Goal: Task Accomplishment & Management: Use online tool/utility

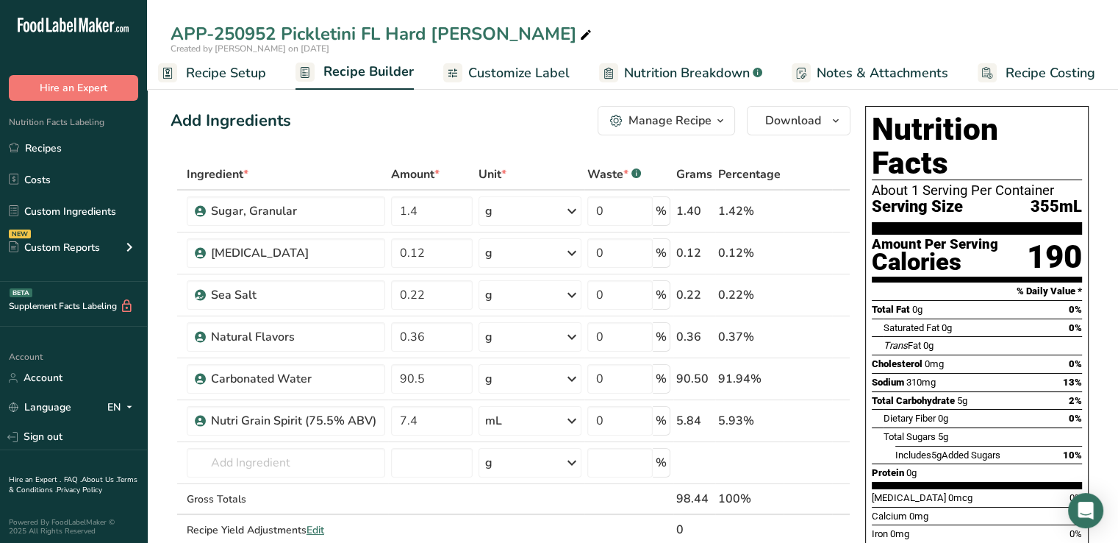
click at [533, 65] on span "Customize Label" at bounding box center [518, 73] width 101 height 20
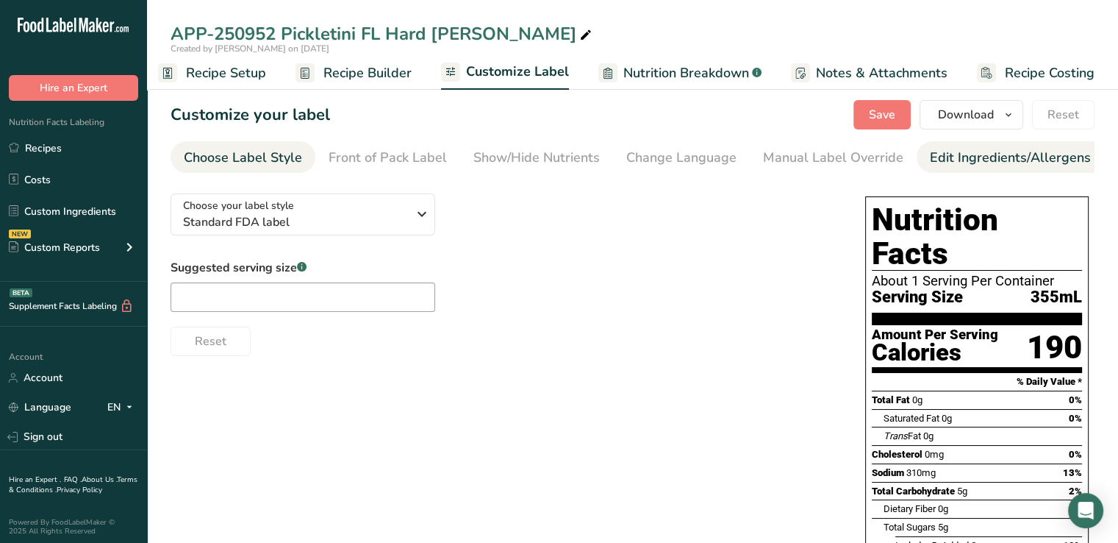
click at [950, 160] on div "Edit Ingredients/Allergens List" at bounding box center [1023, 158] width 187 height 20
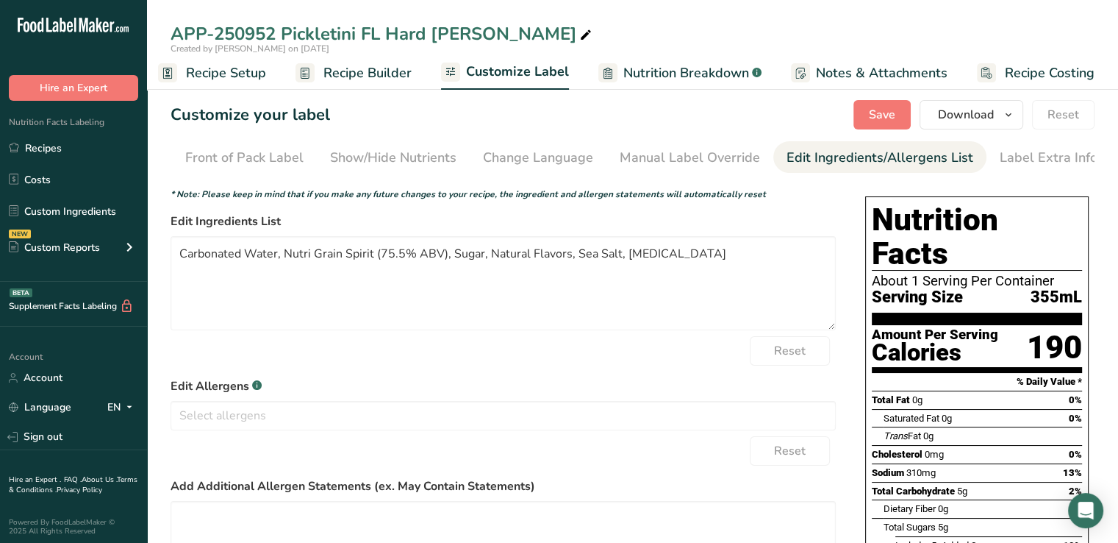
scroll to position [0, 144]
click at [312, 259] on textarea "Carbonated Water, Nutri Grain Spirit (75.5% ABV), Sugar, Natural Flavors, Sea S…" at bounding box center [503, 283] width 665 height 94
click at [594, 260] on textarea "Carbonated Water, Grain Alcohol, Sugar, Natural Flavors, Sea Salt, Citric Acid" at bounding box center [503, 283] width 665 height 94
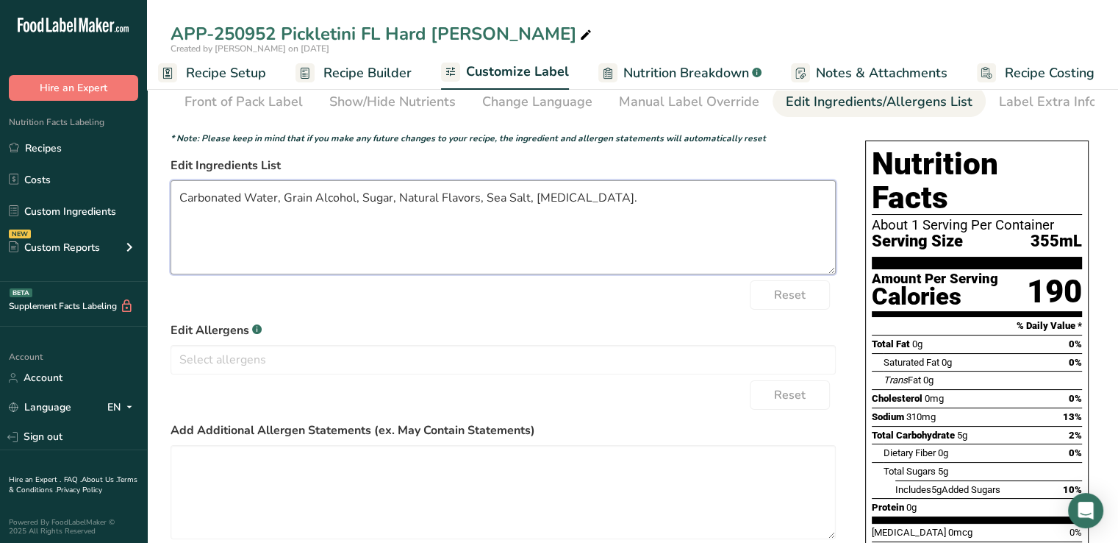
scroll to position [0, 0]
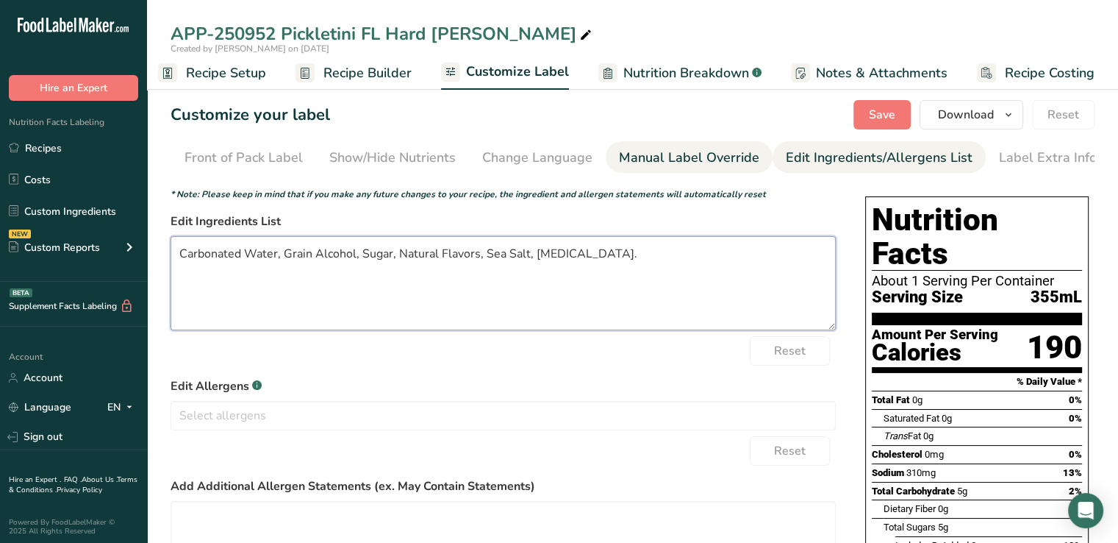
type textarea "Carbonated Water, Grain Alcohol, Sugar, Natural Flavors, Sea Salt, Citric Acid."
click at [675, 164] on div "Manual Label Override" at bounding box center [689, 158] width 140 height 20
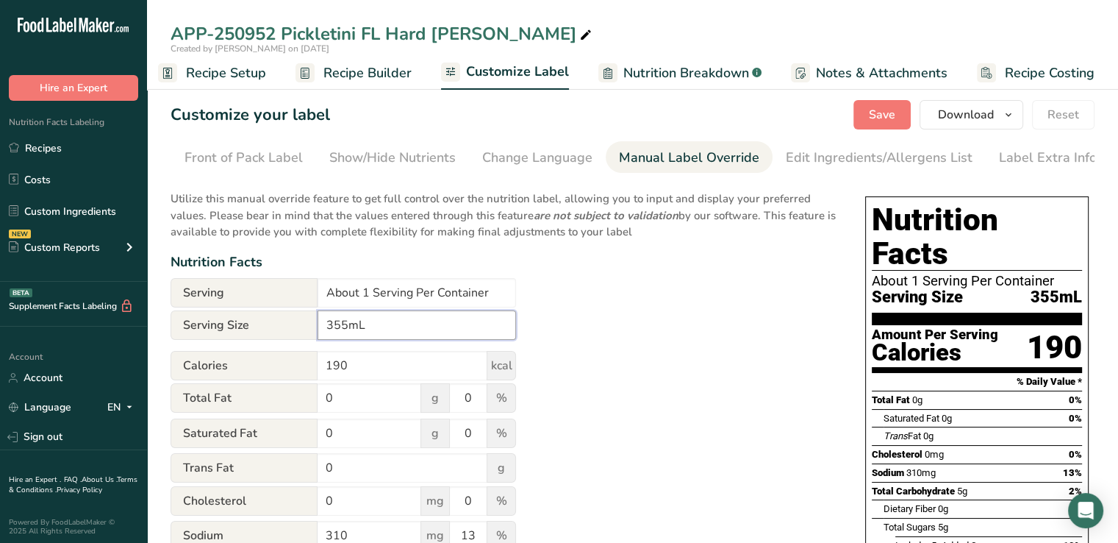
click at [329, 328] on input "355mL" at bounding box center [417, 324] width 199 height 29
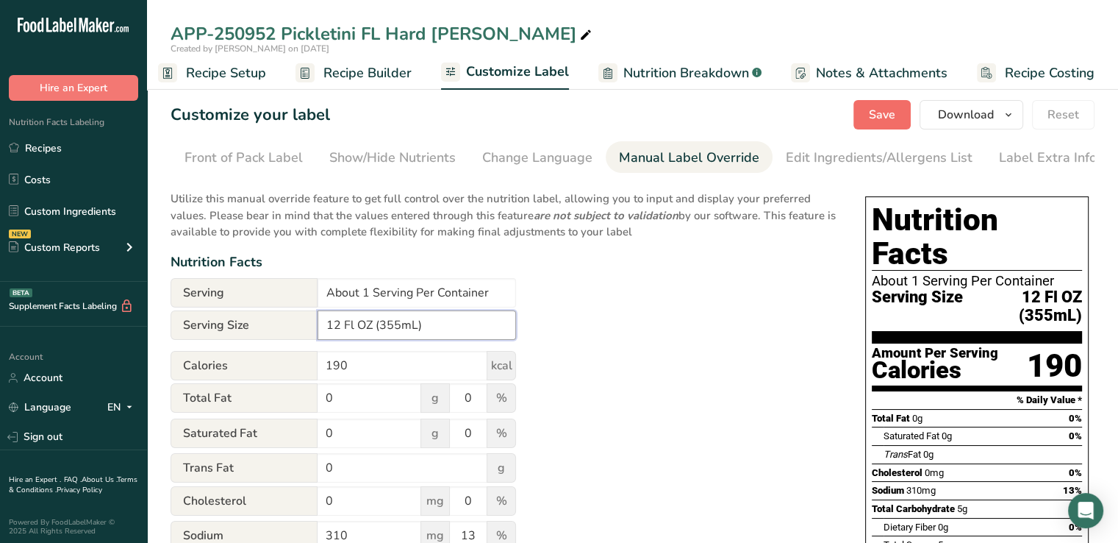
type input "12 Fl OZ (355mL)"
click at [882, 116] on span "Save" at bounding box center [882, 115] width 26 height 18
click at [982, 124] on button "Download" at bounding box center [972, 114] width 104 height 29
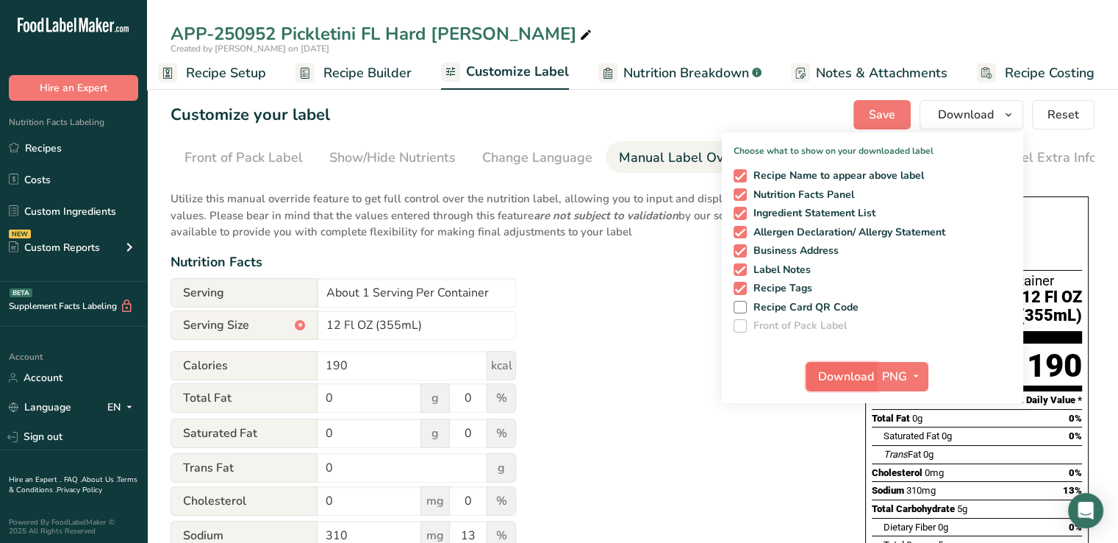
click at [854, 376] on span "Download" at bounding box center [846, 377] width 56 height 18
click at [37, 157] on link "Recipes" at bounding box center [73, 148] width 147 height 28
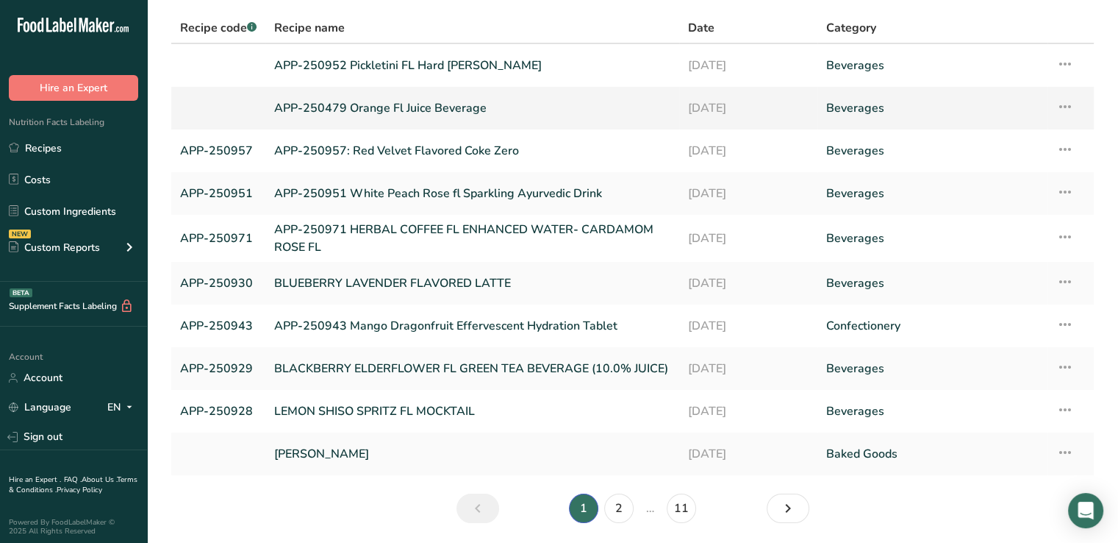
scroll to position [99, 0]
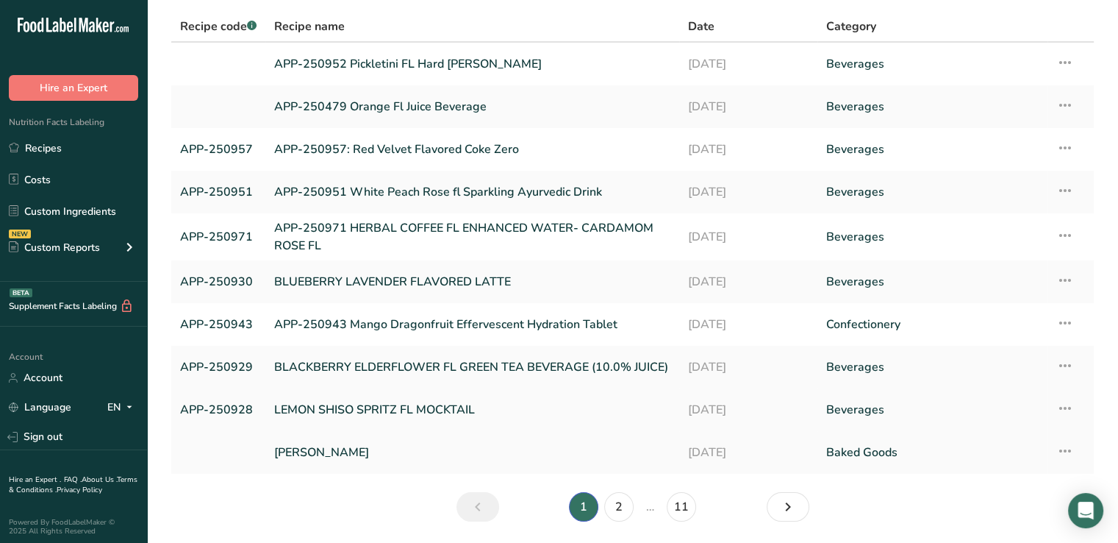
click at [215, 410] on link "APP-250928" at bounding box center [218, 409] width 76 height 31
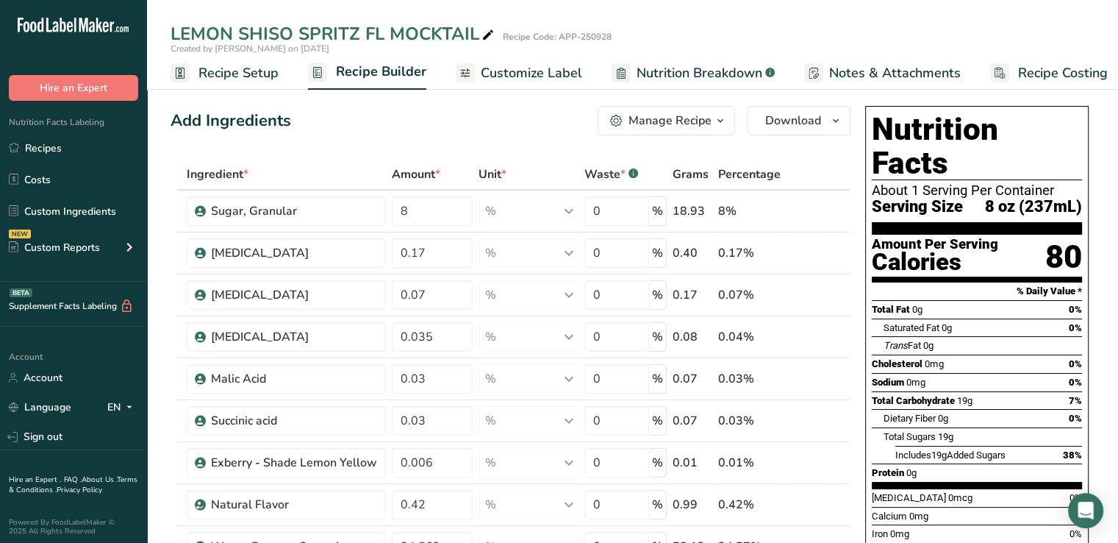
click at [550, 74] on span "Customize Label" at bounding box center [531, 73] width 101 height 20
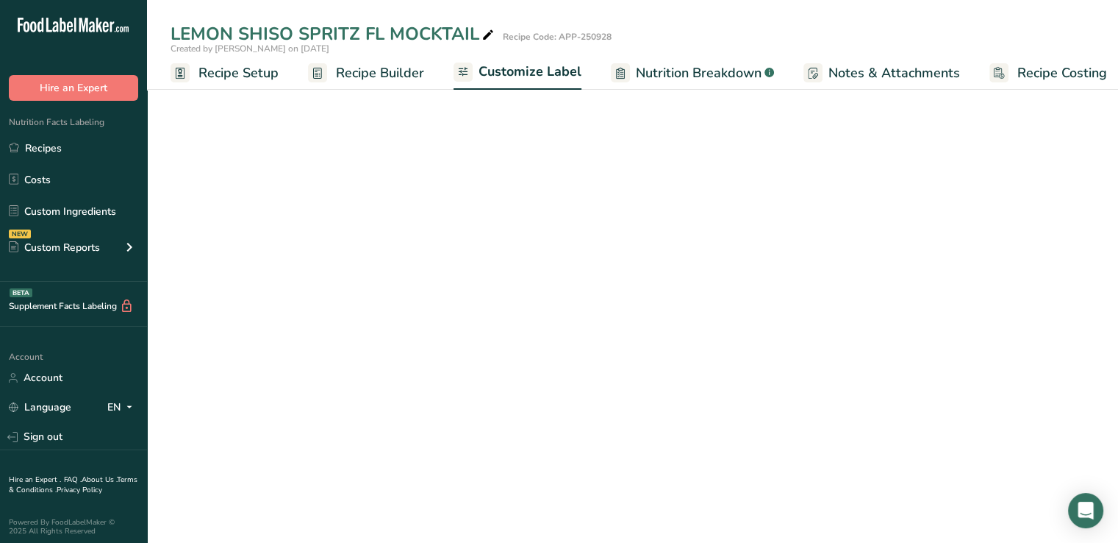
scroll to position [0, 12]
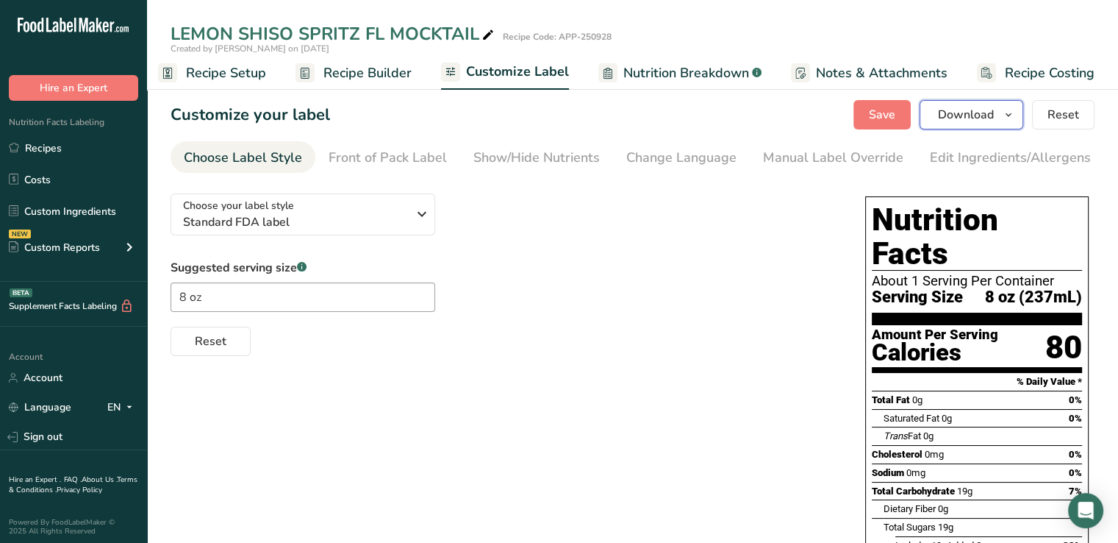
click at [962, 116] on span "Download" at bounding box center [966, 115] width 56 height 18
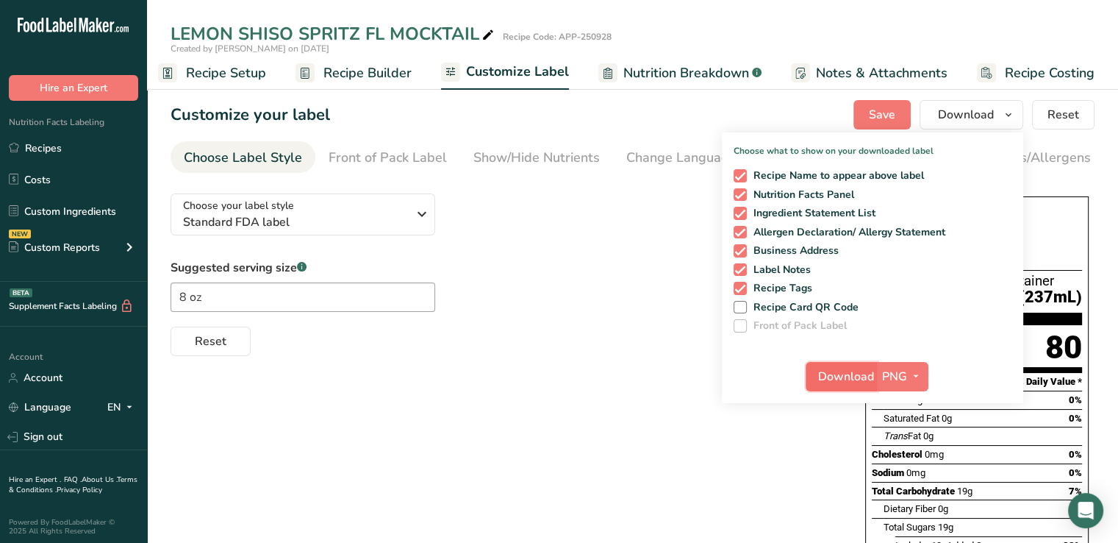
click at [836, 377] on span "Download" at bounding box center [846, 377] width 56 height 18
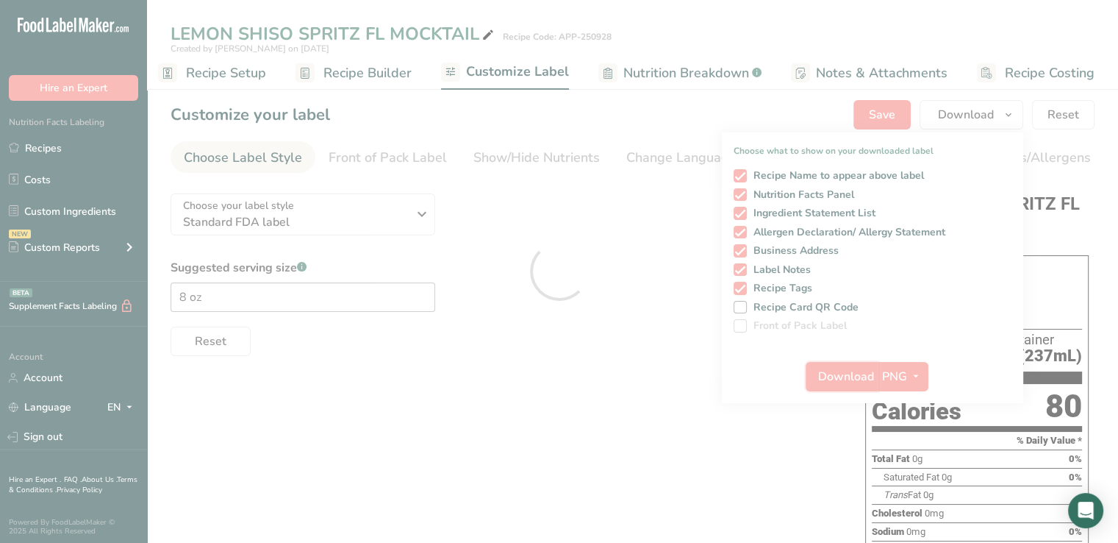
scroll to position [0, 0]
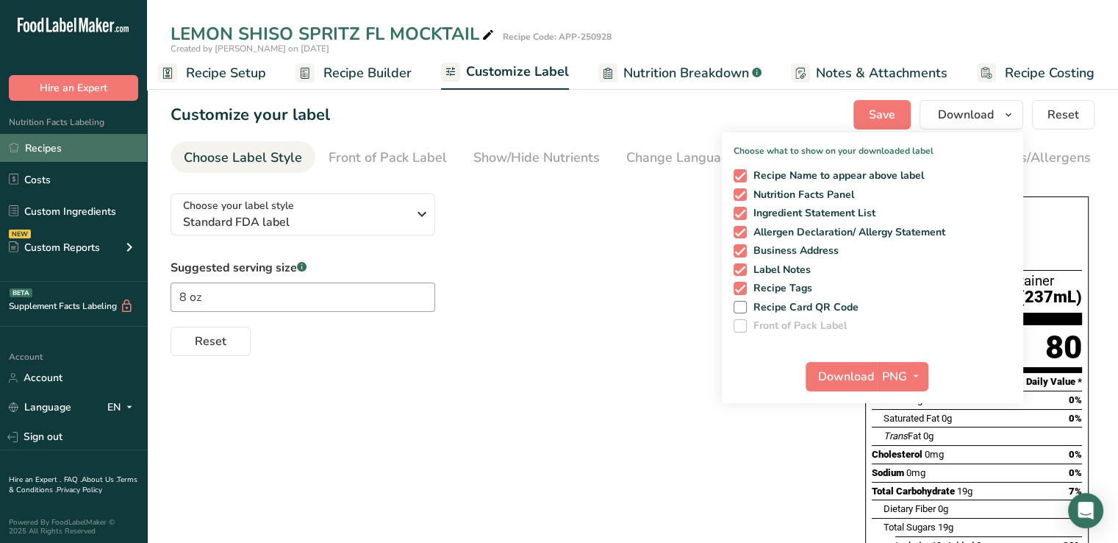
click at [40, 150] on link "Recipes" at bounding box center [73, 148] width 147 height 28
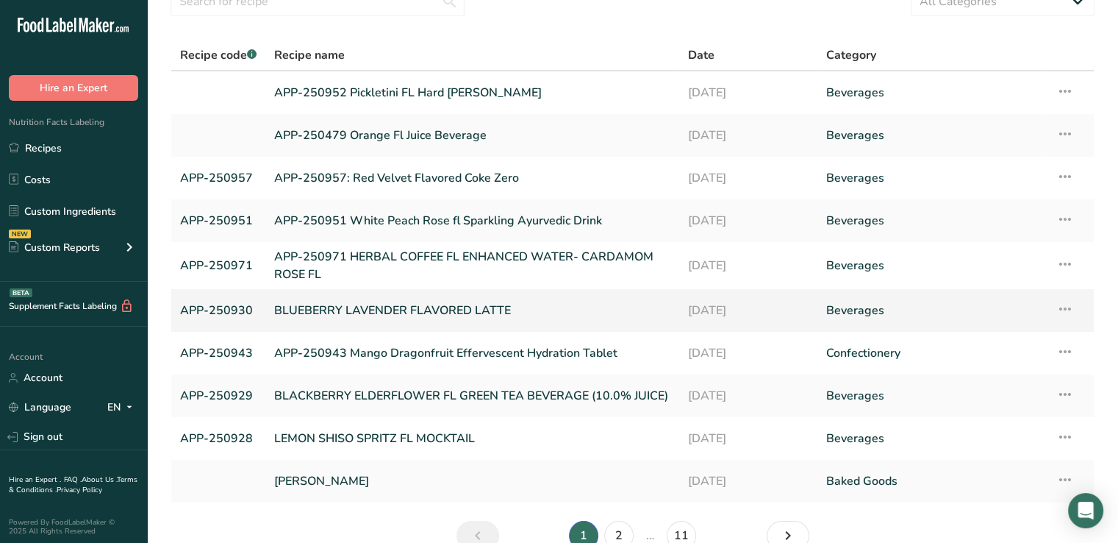
scroll to position [71, 0]
click at [232, 393] on link "APP-250929" at bounding box center [218, 394] width 76 height 31
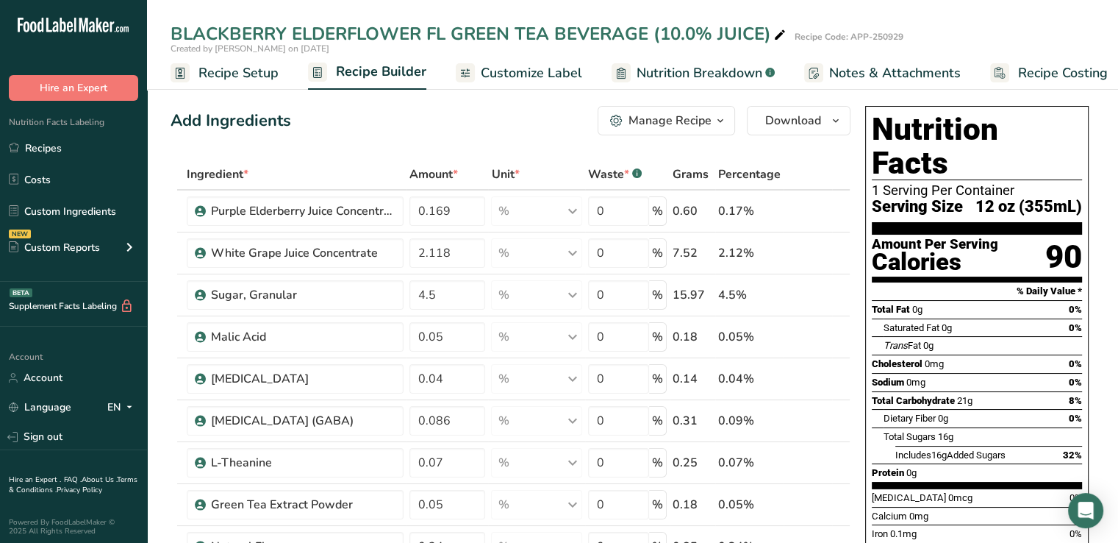
click at [509, 79] on span "Customize Label" at bounding box center [531, 73] width 101 height 20
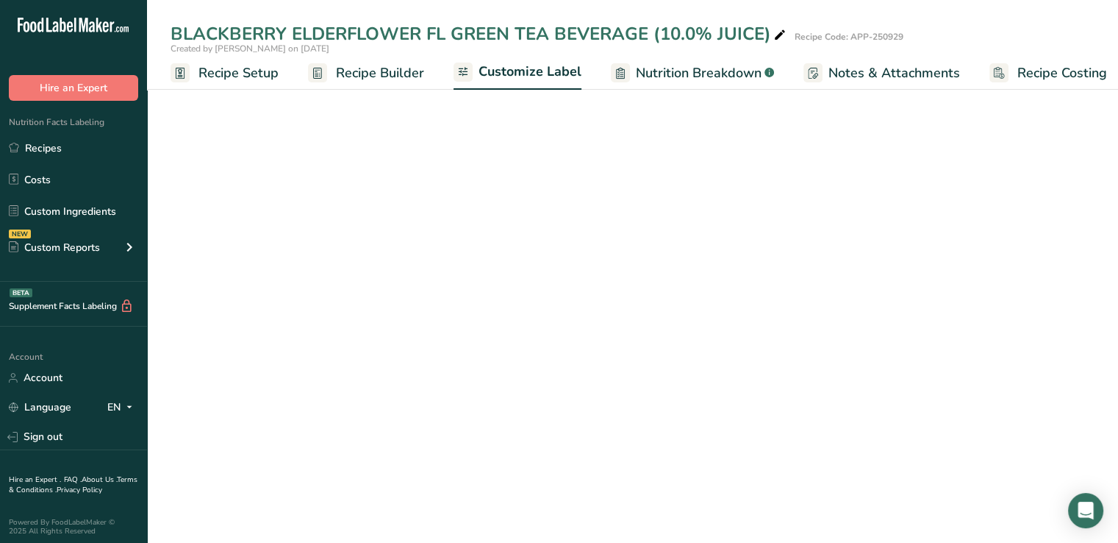
scroll to position [0, 12]
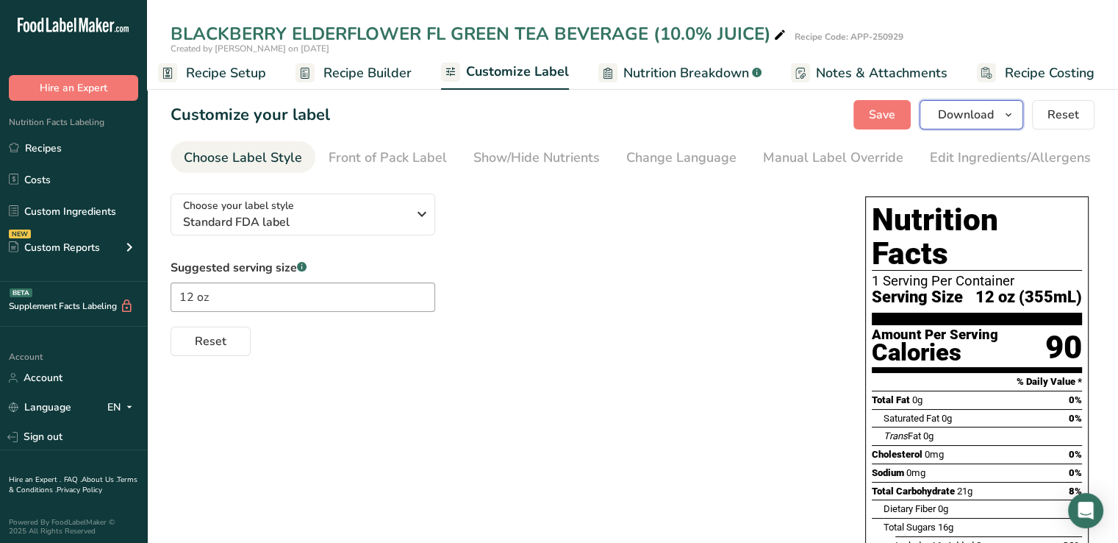
click at [962, 115] on span "Download" at bounding box center [966, 115] width 56 height 18
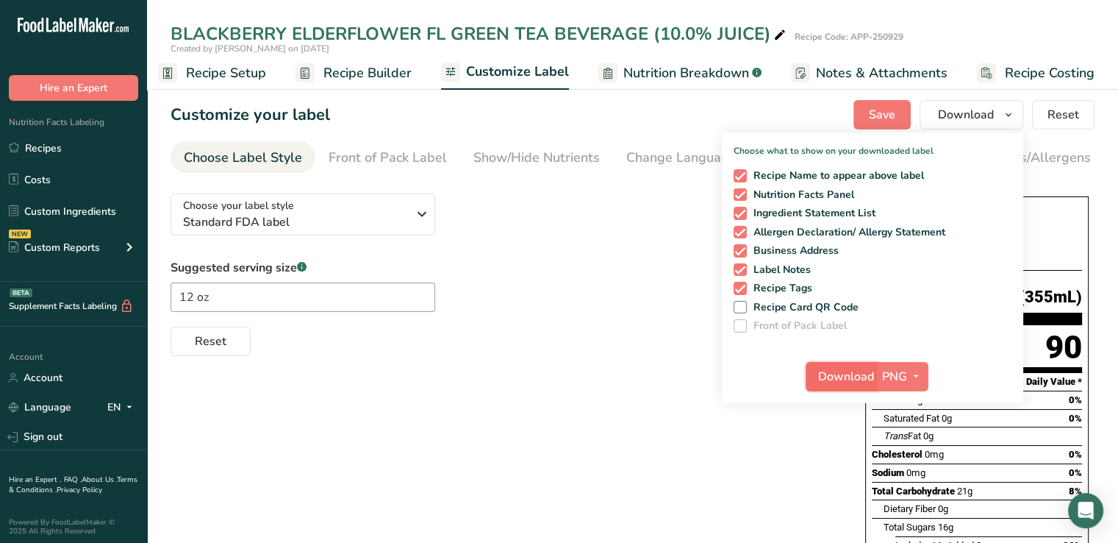
click at [832, 382] on span "Download" at bounding box center [846, 377] width 56 height 18
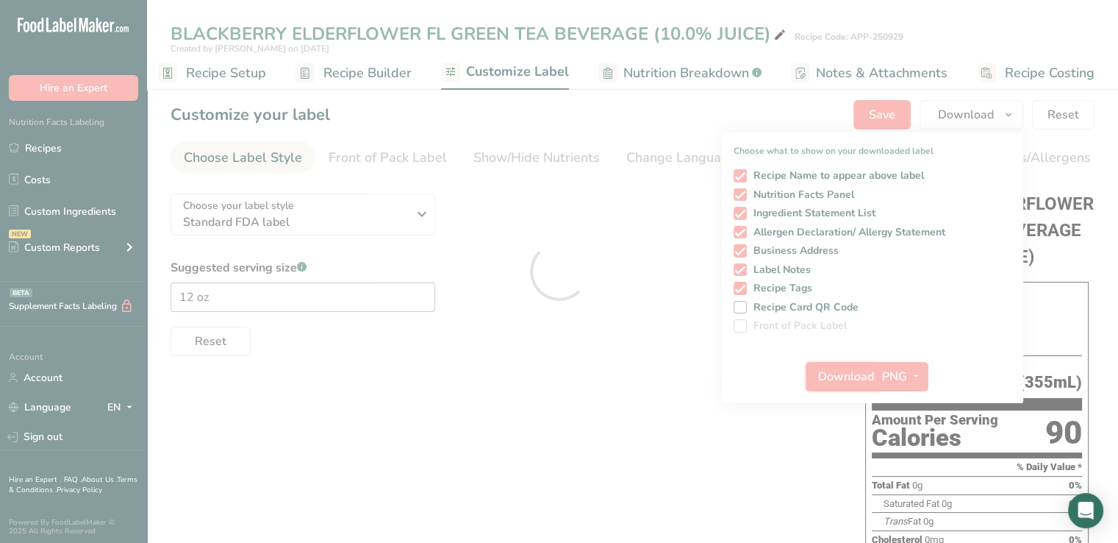
scroll to position [0, 0]
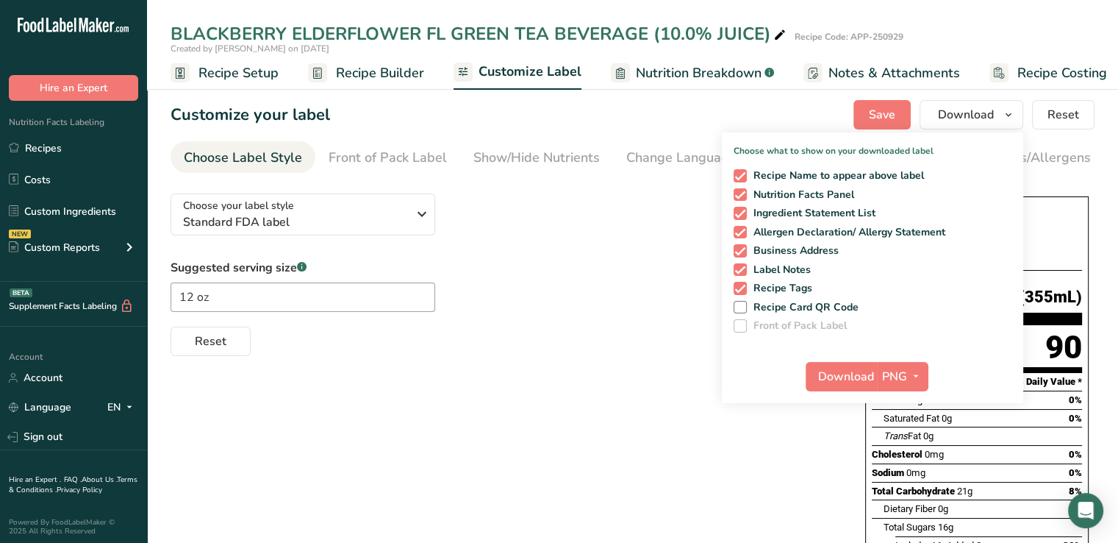
scroll to position [0, 12]
